Goal: Communication & Community: Connect with others

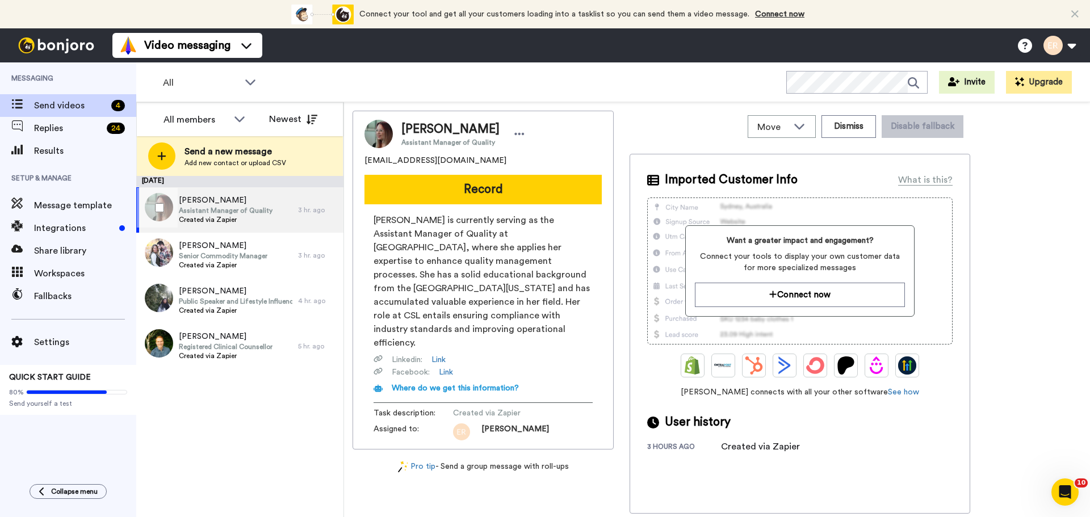
click at [183, 199] on span "[PERSON_NAME]" at bounding box center [226, 200] width 94 height 11
click at [858, 126] on button "Dismiss" at bounding box center [848, 126] width 54 height 23
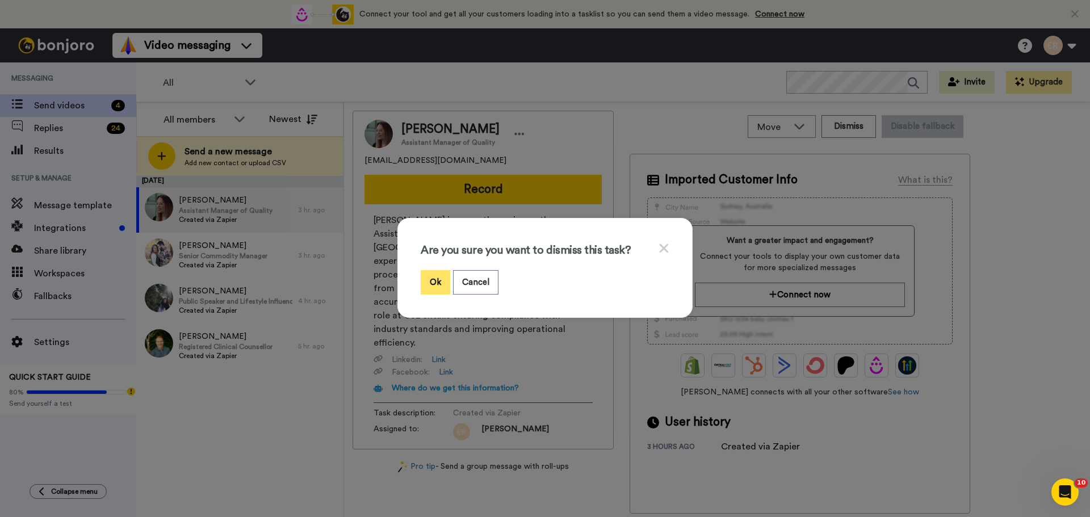
click at [430, 285] on button "Ok" at bounding box center [436, 282] width 30 height 24
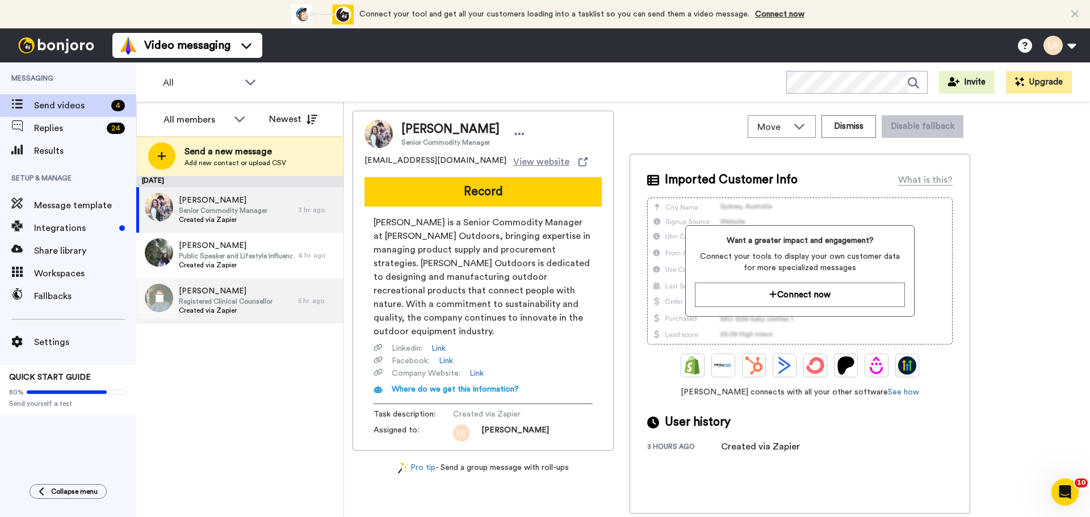
click at [235, 309] on span "Created via Zapier" at bounding box center [226, 310] width 94 height 9
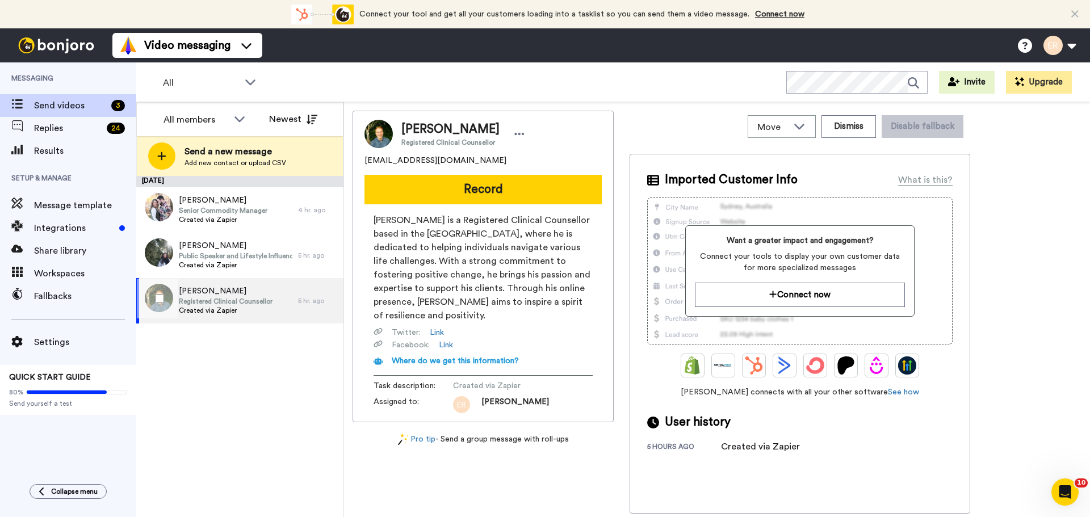
click at [199, 295] on span "[PERSON_NAME]" at bounding box center [226, 290] width 94 height 11
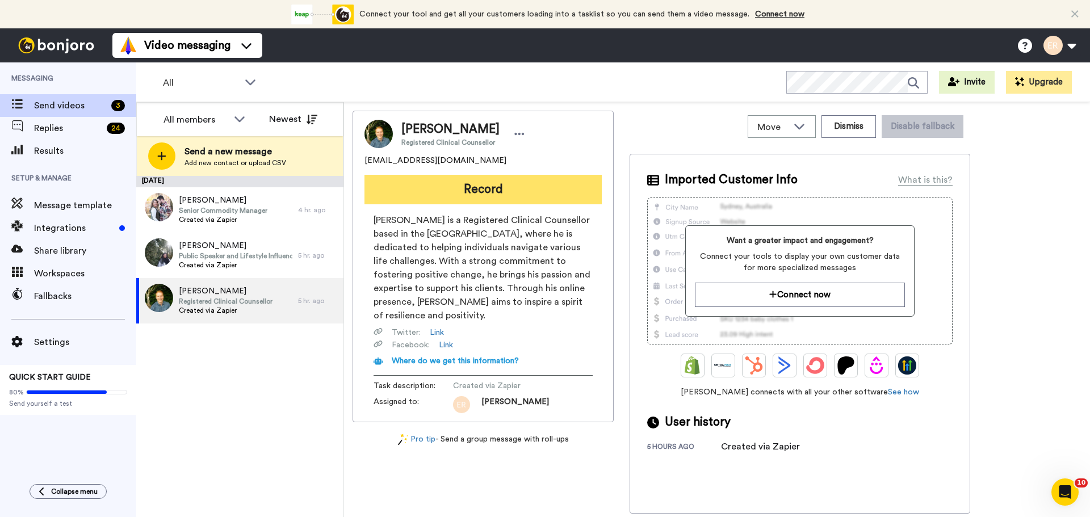
click at [464, 201] on button "Record" at bounding box center [482, 190] width 237 height 30
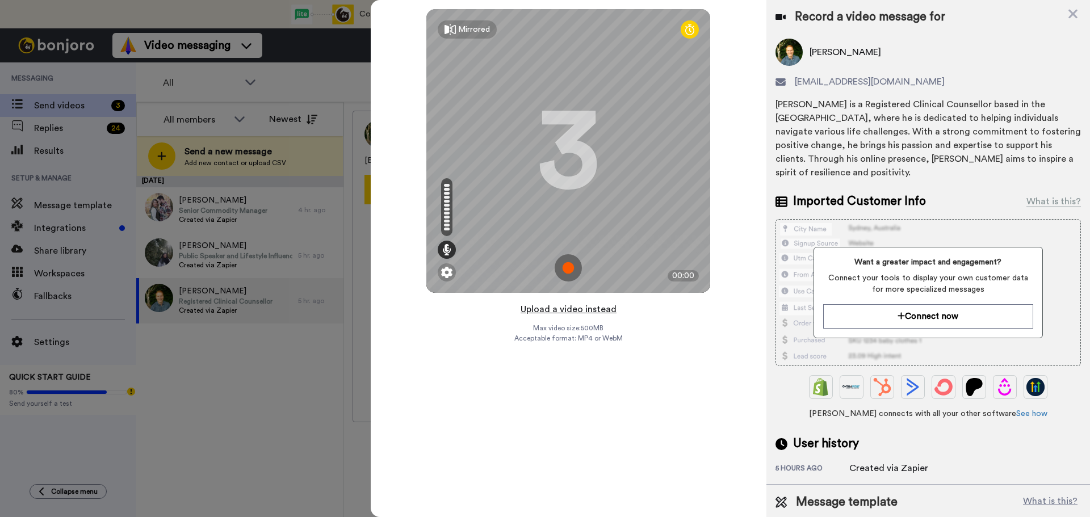
click at [597, 308] on button "Upload a video instead" at bounding box center [568, 309] width 103 height 15
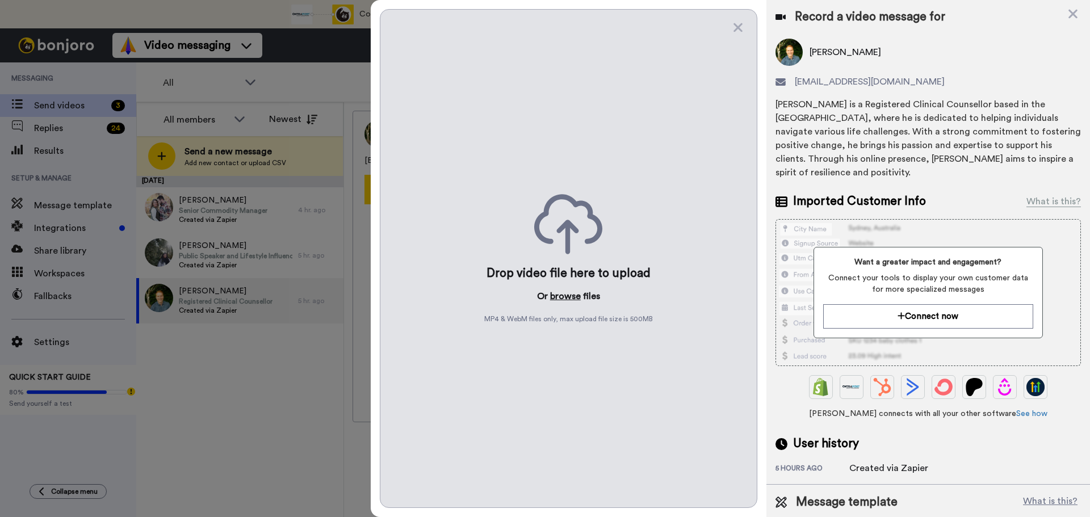
click at [574, 297] on button "browse" at bounding box center [565, 296] width 31 height 14
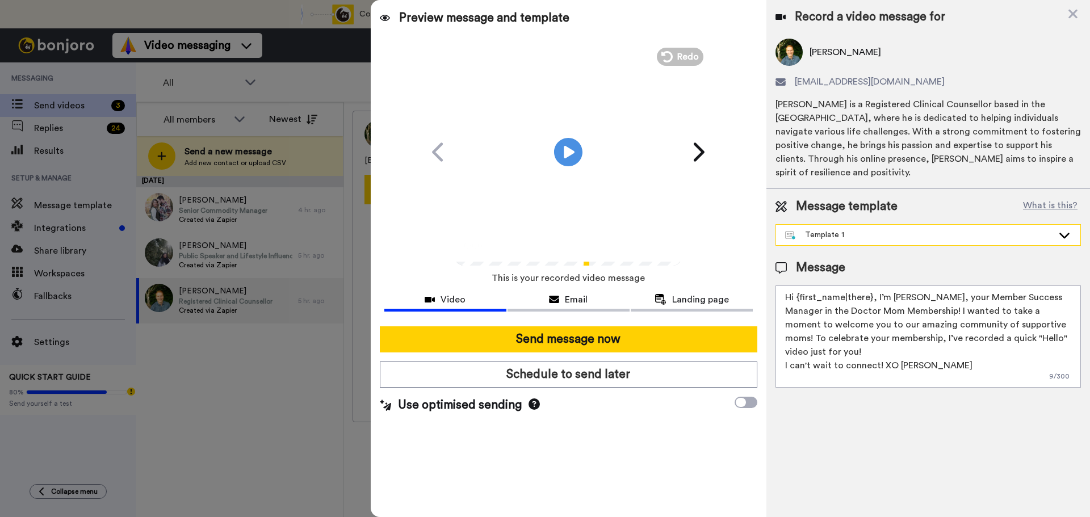
click at [817, 236] on div "Template 1" at bounding box center [919, 234] width 268 height 11
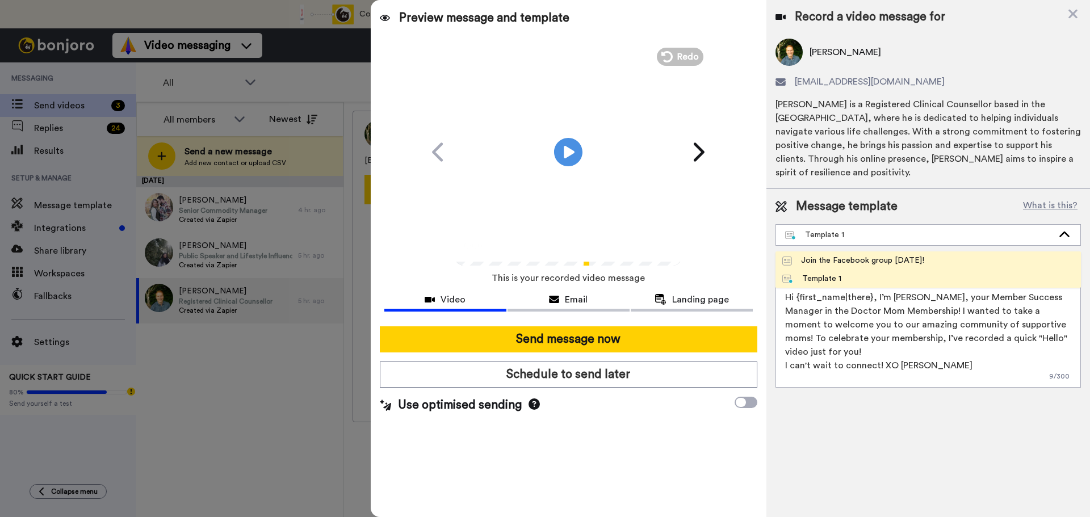
click at [816, 259] on div "Join the Facebook group today!" at bounding box center [853, 260] width 142 height 11
type textarea "Hello {first_name|there}, WELCOME TO THE DOCTOR MOM COMMUNITY!! WOOHOO!! I'm Be…"
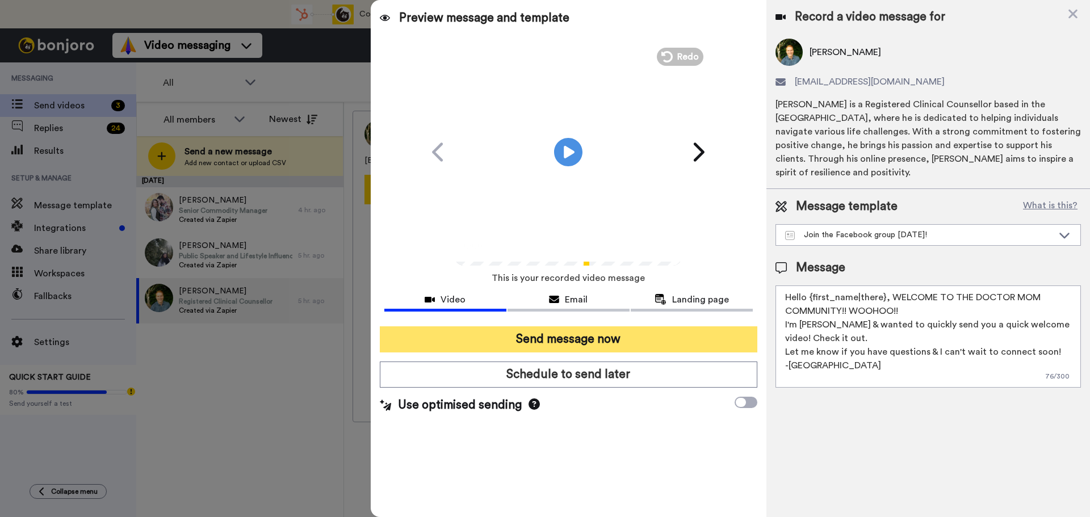
click at [628, 327] on button "Send message now" at bounding box center [568, 339] width 377 height 26
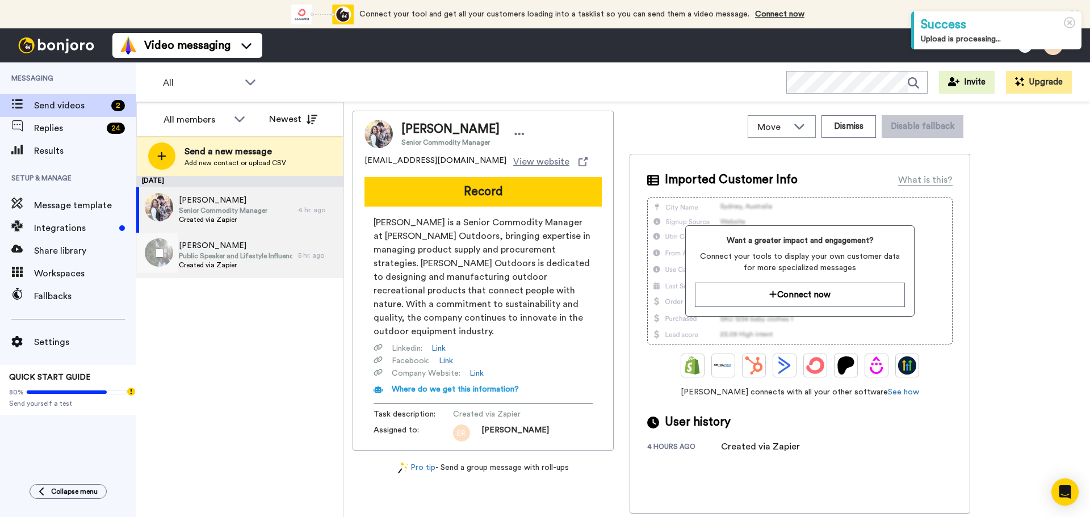
click at [240, 250] on span "[PERSON_NAME]" at bounding box center [236, 245] width 114 height 11
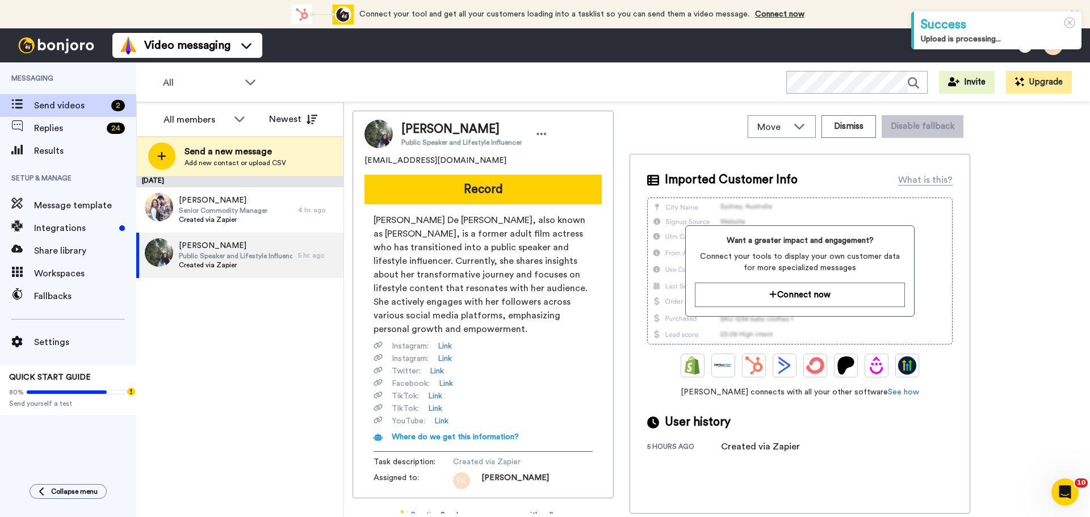
click at [456, 195] on button "Record" at bounding box center [482, 190] width 237 height 30
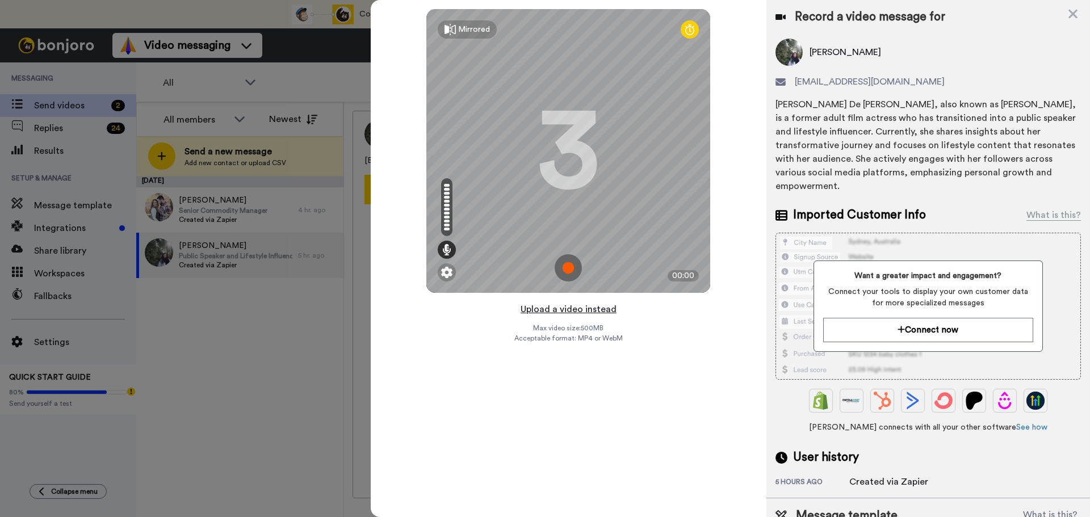
click at [552, 308] on button "Upload a video instead" at bounding box center [568, 309] width 103 height 15
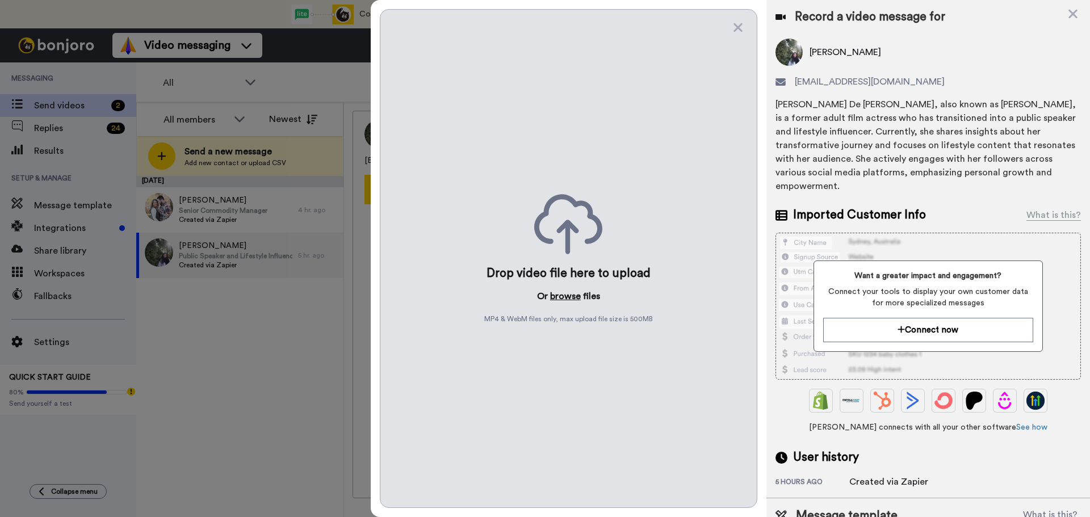
click at [556, 290] on button "browse" at bounding box center [565, 296] width 31 height 14
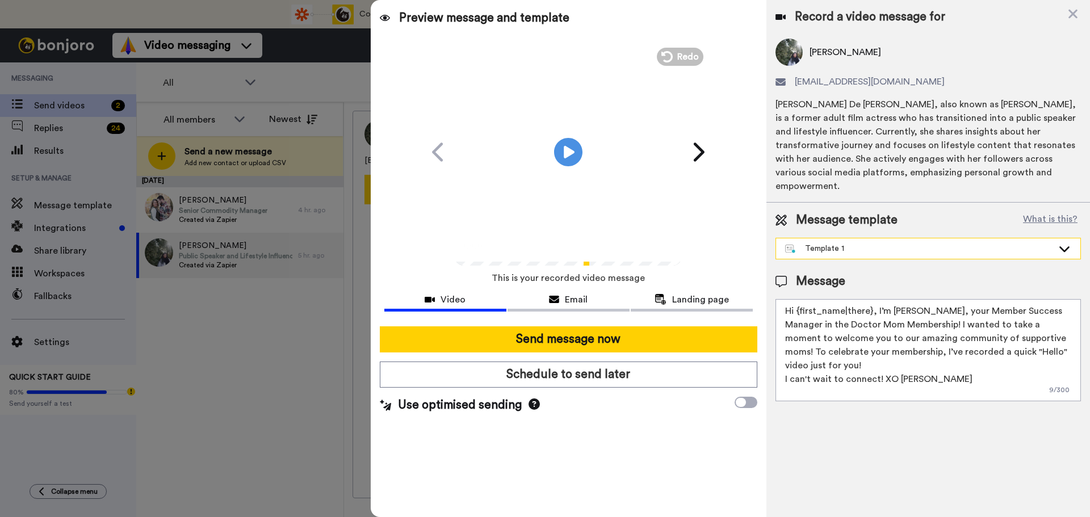
click at [855, 243] on div "Template 1" at bounding box center [919, 248] width 268 height 11
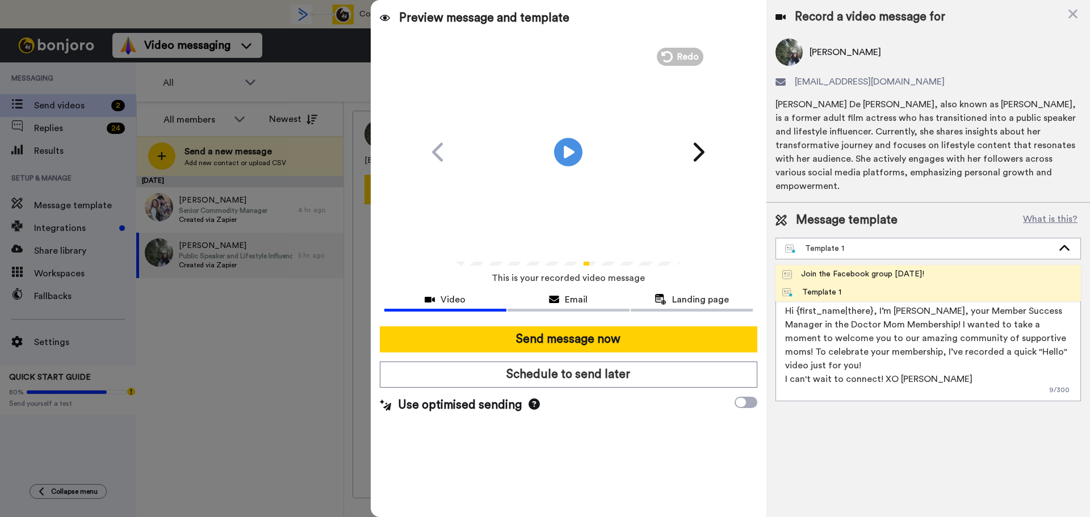
click at [841, 265] on li "Join the Facebook group [DATE]!" at bounding box center [927, 274] width 305 height 18
type textarea "Hello {first_name|there}, WELCOME TO THE DOCTOR MOM COMMUNITY!! WOOHOO!! I'm [P…"
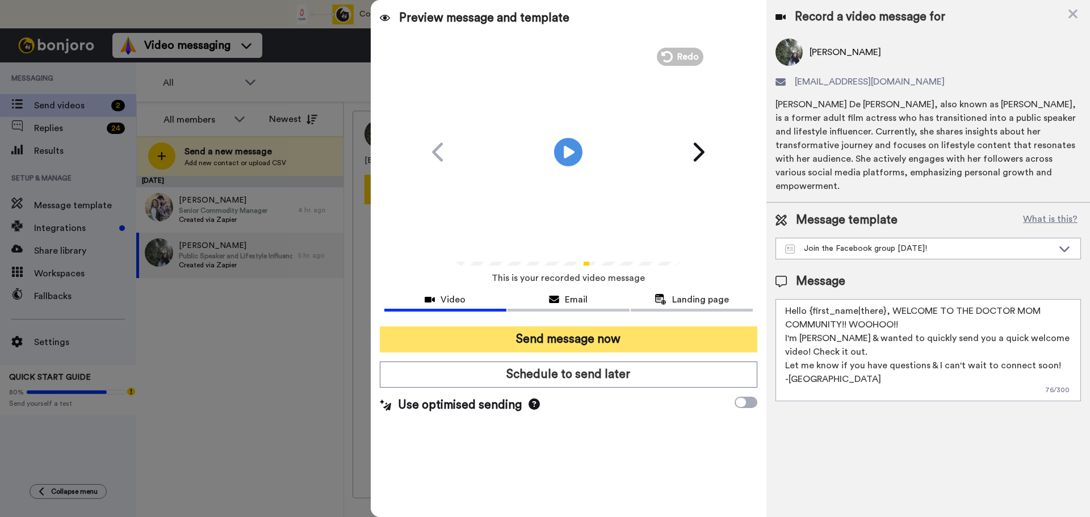
click at [614, 330] on button "Send message now" at bounding box center [568, 339] width 377 height 26
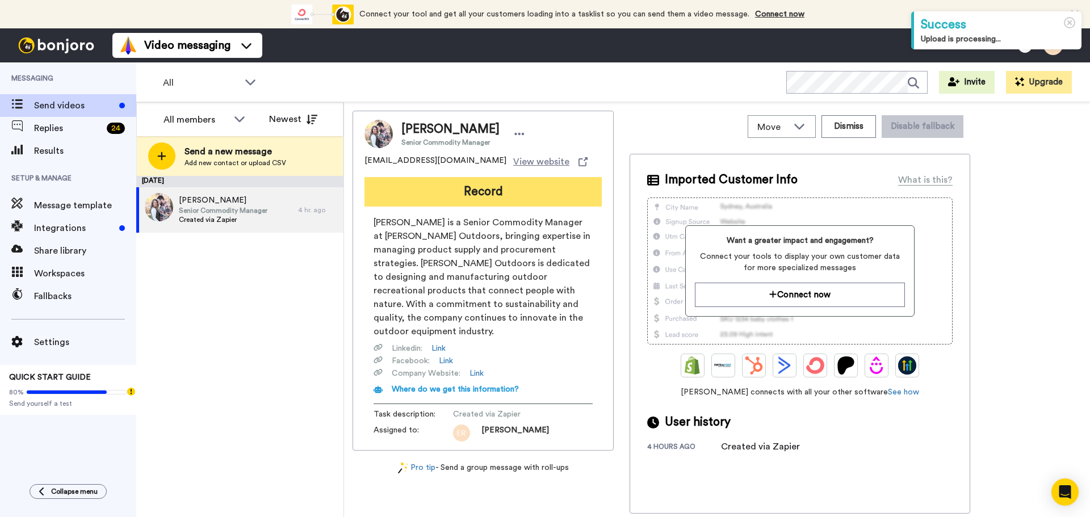
click at [466, 200] on button "Record" at bounding box center [482, 192] width 237 height 30
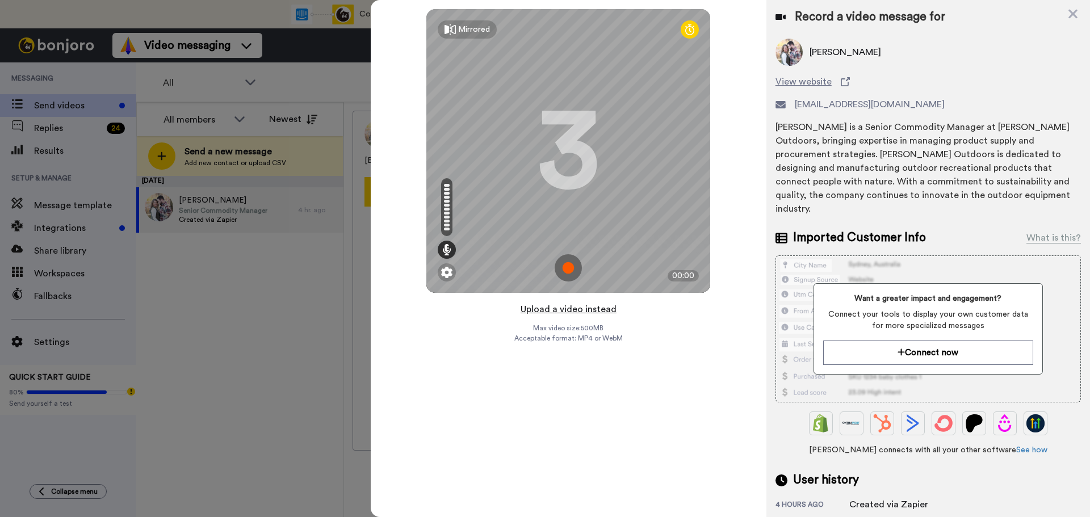
click at [551, 308] on button "Upload a video instead" at bounding box center [568, 309] width 103 height 15
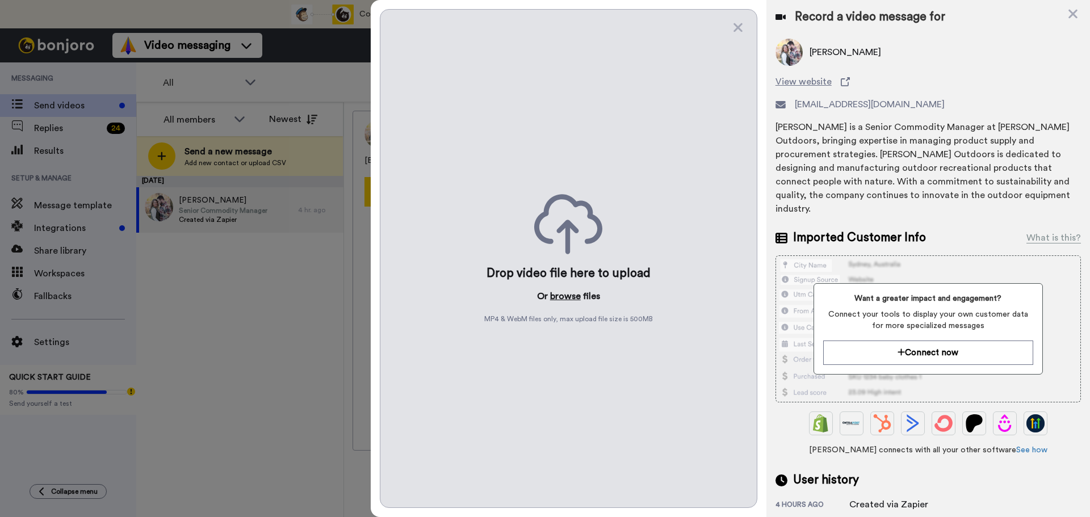
click at [555, 300] on button "browse" at bounding box center [565, 296] width 31 height 14
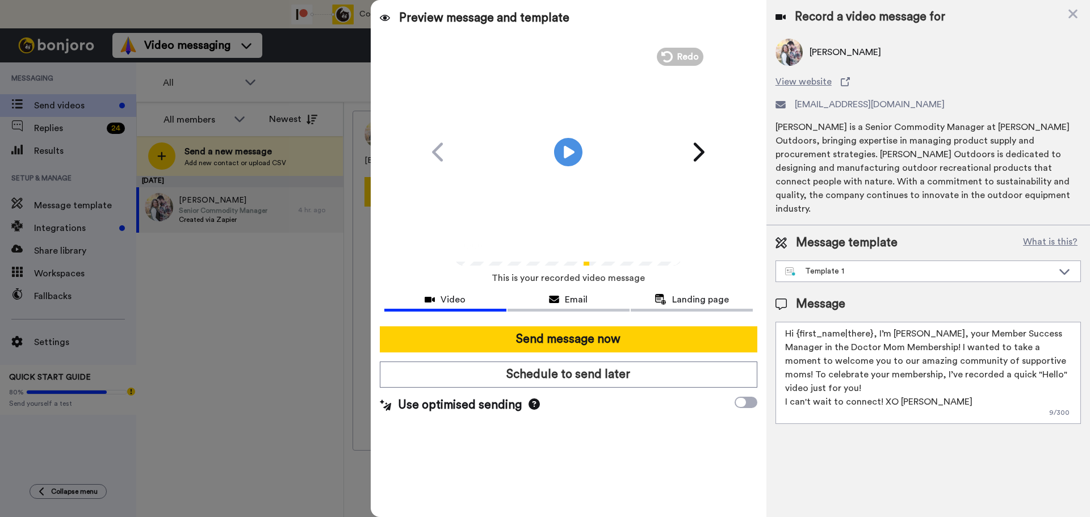
click at [846, 236] on span "Message template" at bounding box center [847, 242] width 102 height 17
click at [854, 261] on div "Template 1" at bounding box center [928, 271] width 304 height 20
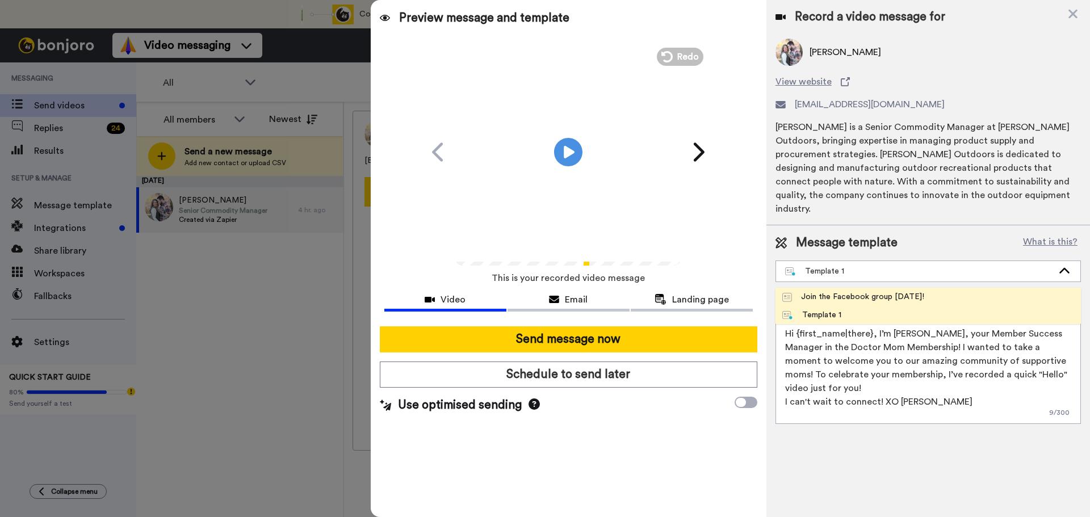
click at [839, 291] on div "Join the Facebook group today!" at bounding box center [853, 296] width 142 height 11
type textarea "Hello {first_name|there}, WELCOME TO THE DOCTOR MOM COMMUNITY!! WOOHOO!! I'm Be…"
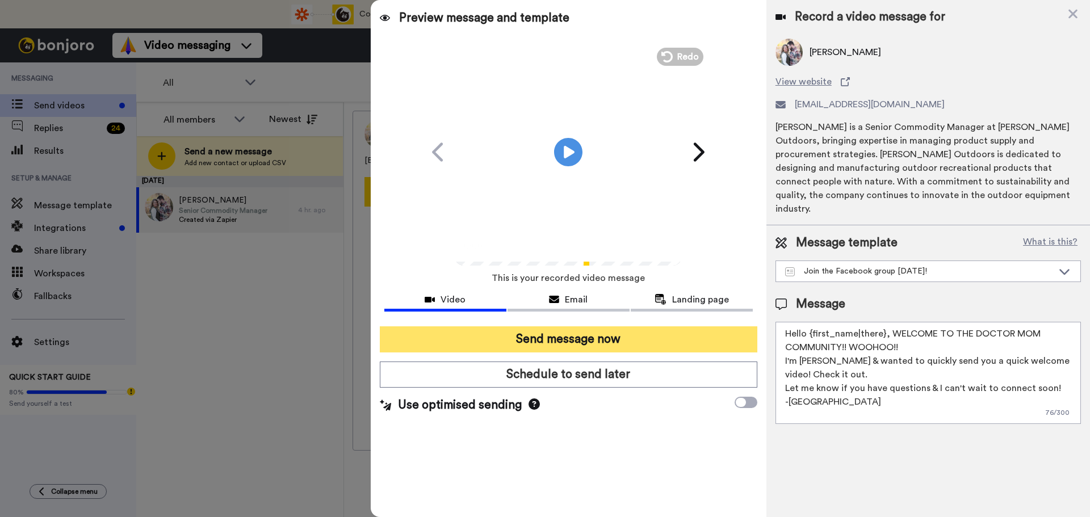
click at [662, 338] on button "Send message now" at bounding box center [568, 339] width 377 height 26
